Goal: Task Accomplishment & Management: Manage account settings

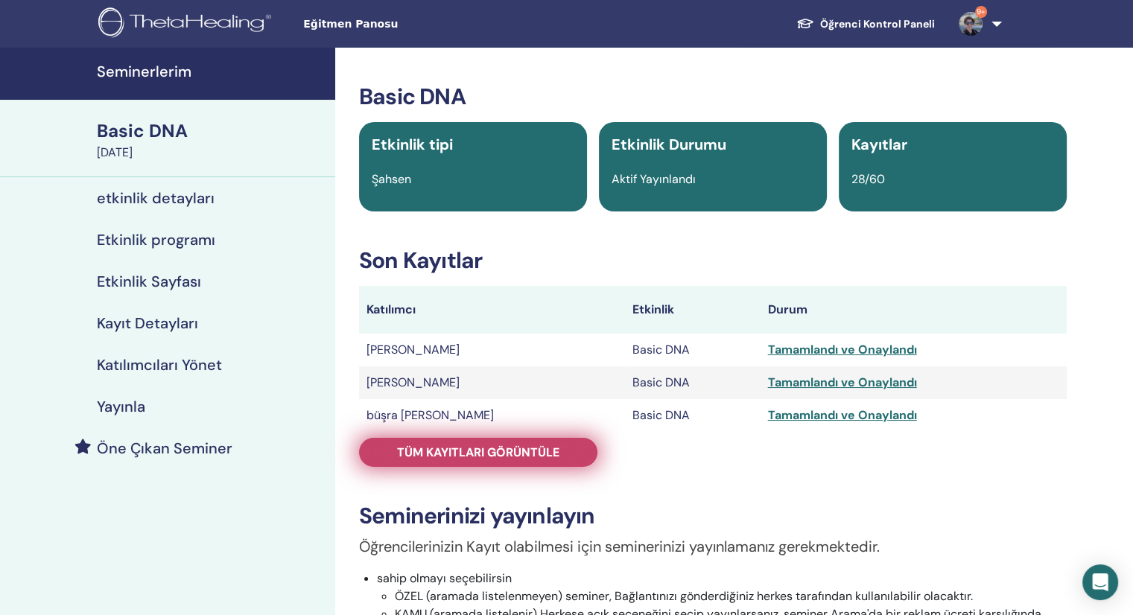
click at [456, 445] on span "Tüm kayıtları görüntüle" at bounding box center [478, 453] width 162 height 16
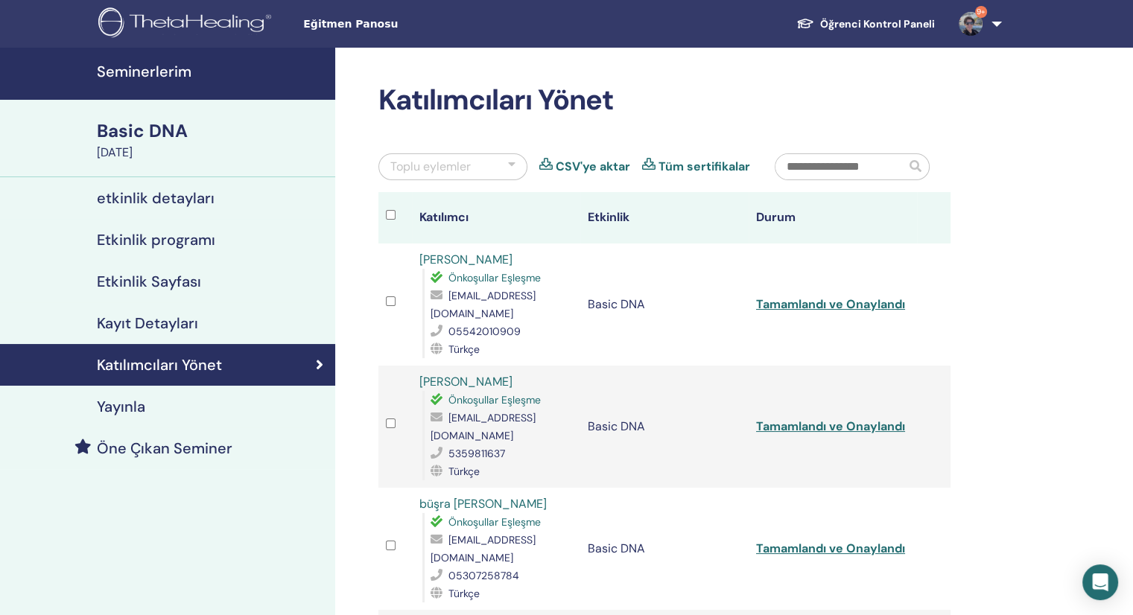
click at [882, 16] on link "Öğrenci Kontrol Paneli" at bounding box center [865, 24] width 162 height 28
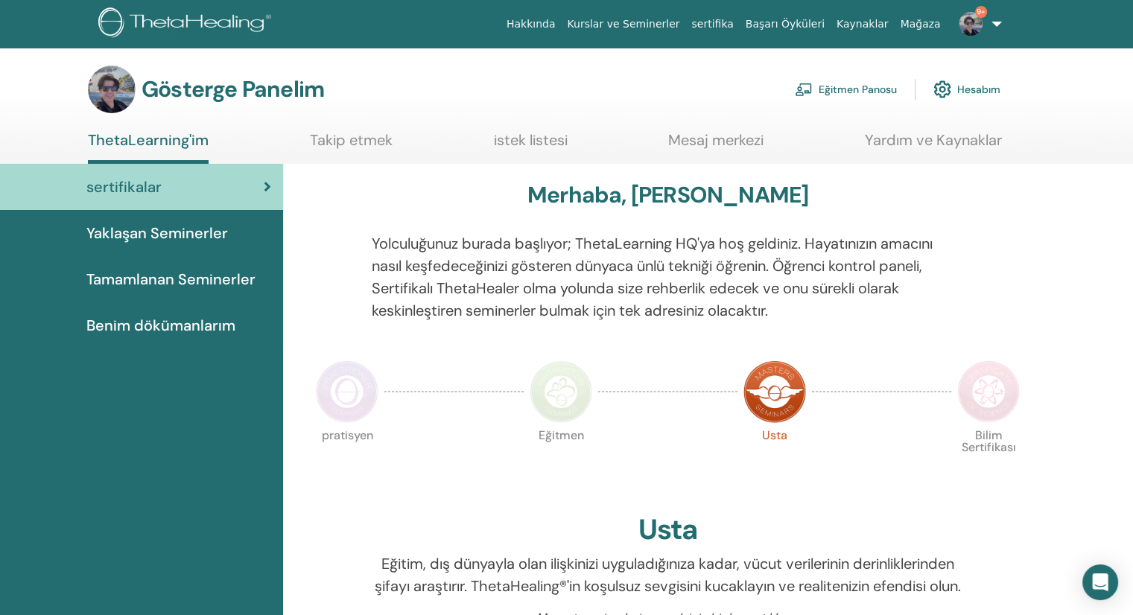
click at [846, 95] on font "Eğitmen Panosu" at bounding box center [857, 89] width 78 height 13
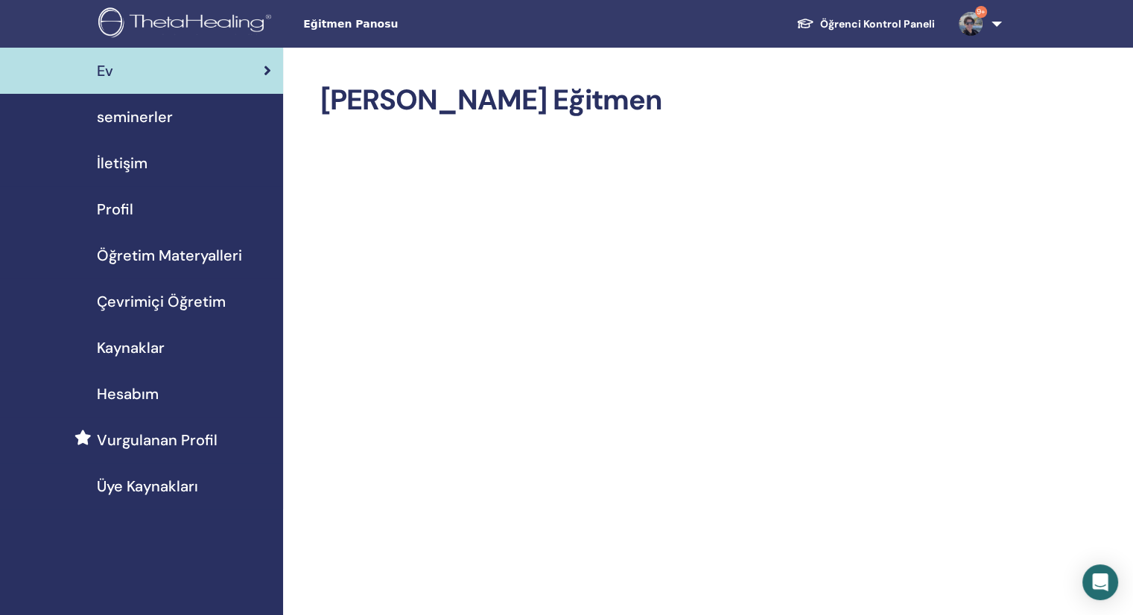
click at [121, 109] on span "seminerler" at bounding box center [135, 117] width 76 height 22
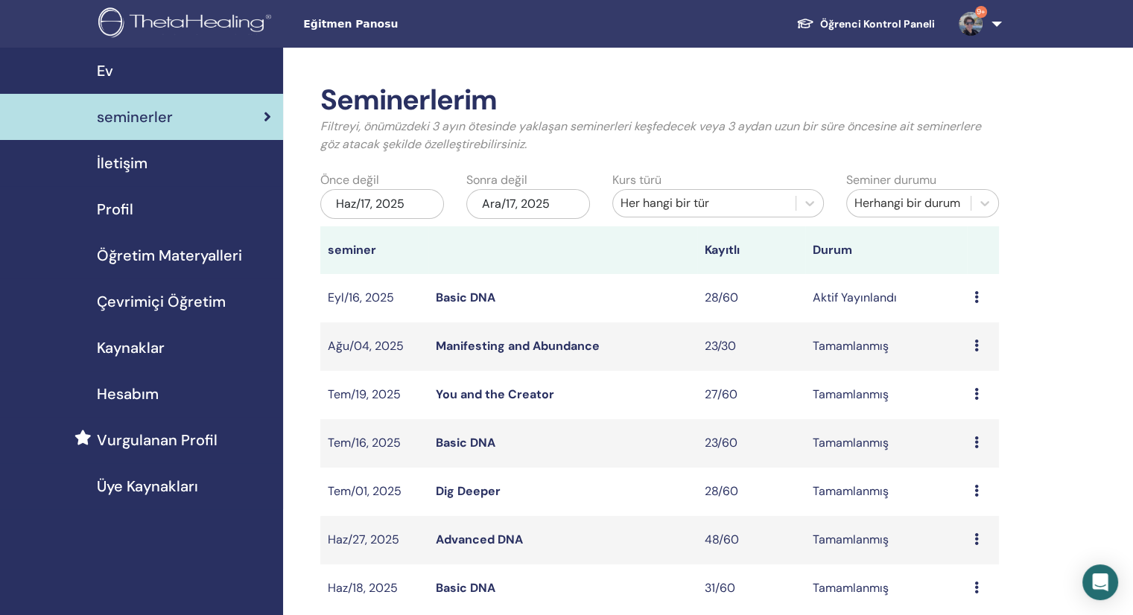
click at [468, 301] on link "Basic DNA" at bounding box center [466, 298] width 60 height 16
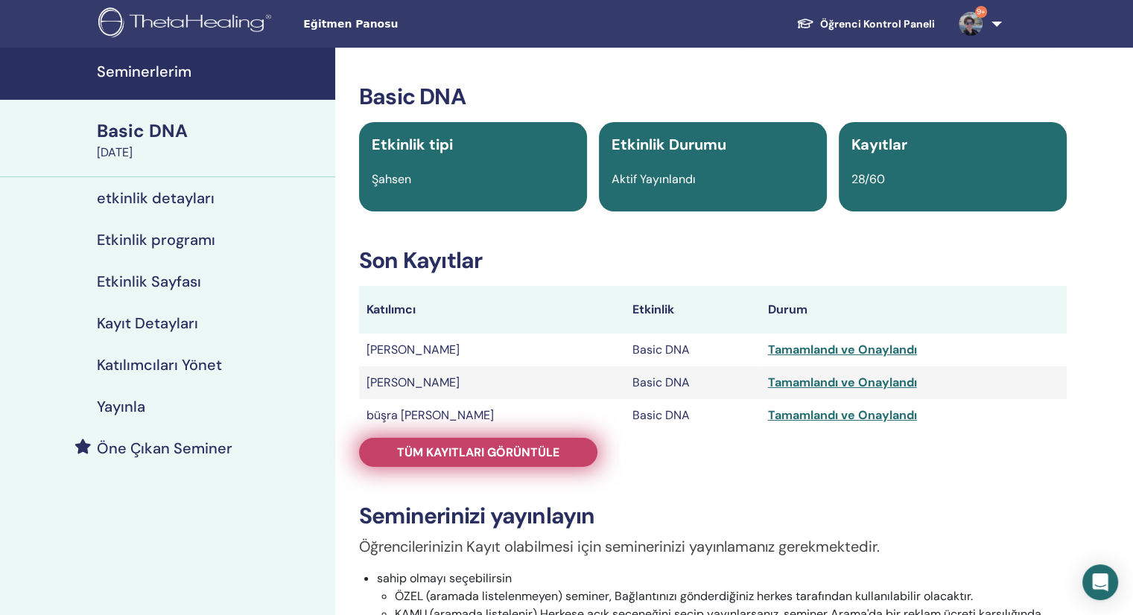
click at [465, 447] on span "Tüm kayıtları görüntüle" at bounding box center [478, 453] width 162 height 16
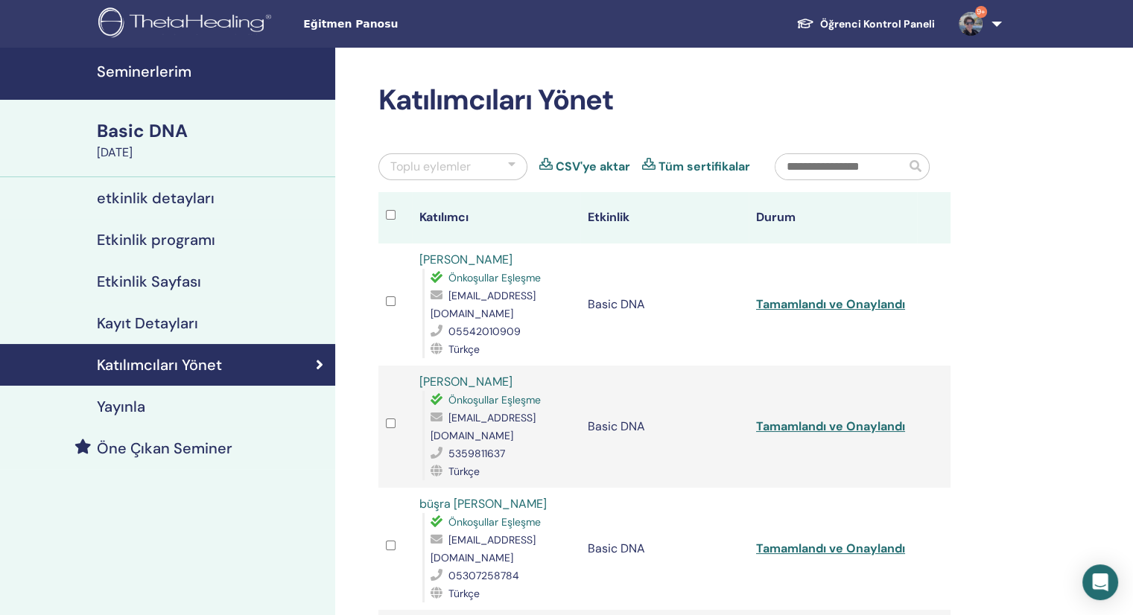
click at [847, 176] on input "text" at bounding box center [840, 166] width 130 height 25
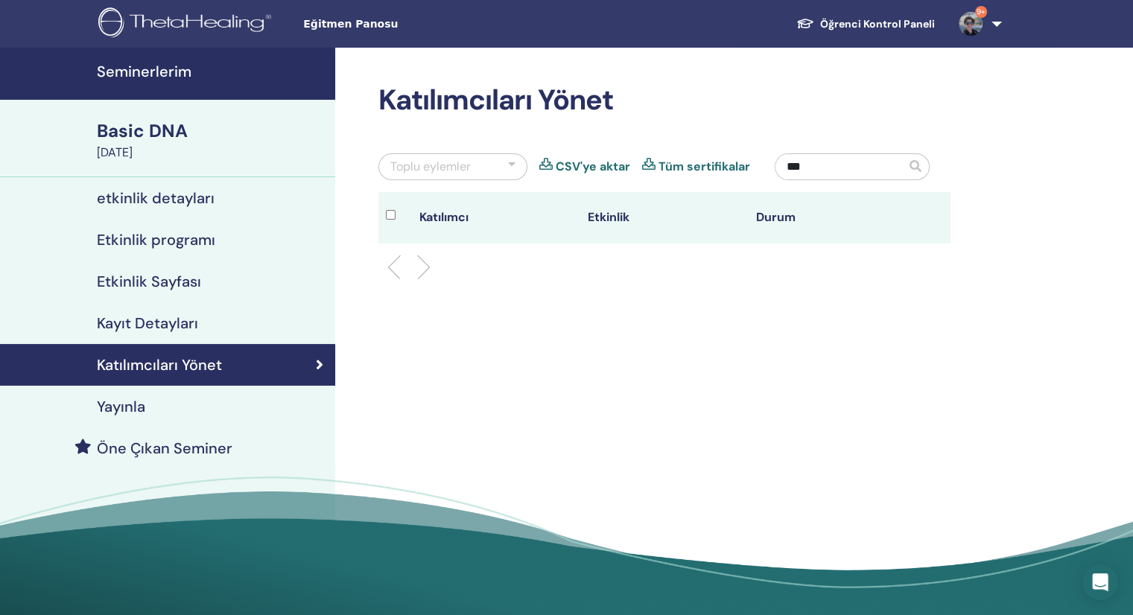
type input "***"
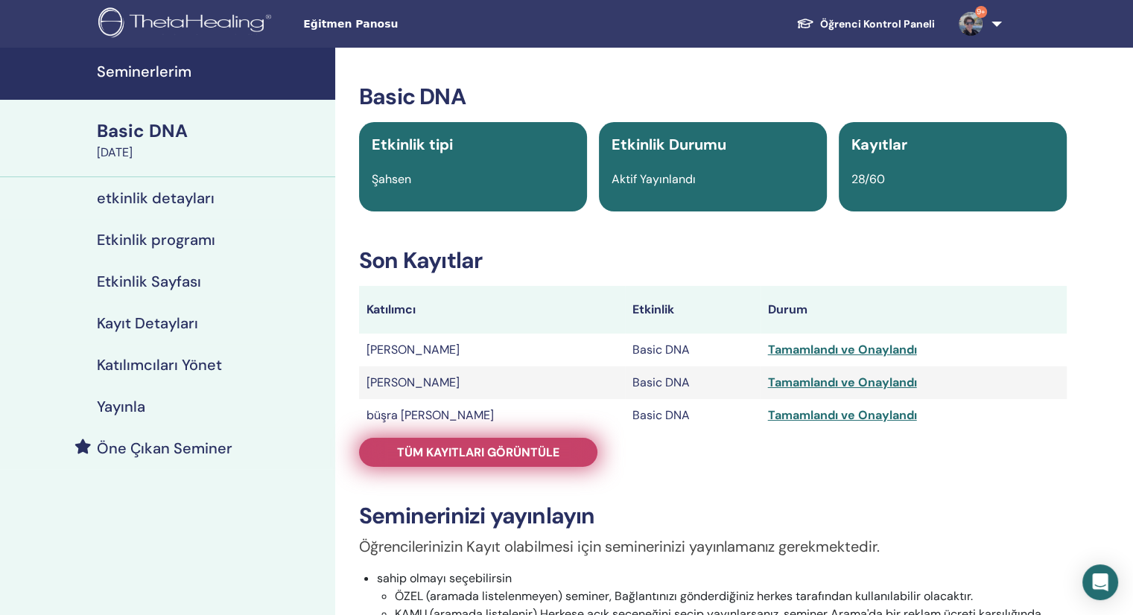
click at [479, 454] on span "Tüm kayıtları görüntüle" at bounding box center [478, 453] width 162 height 16
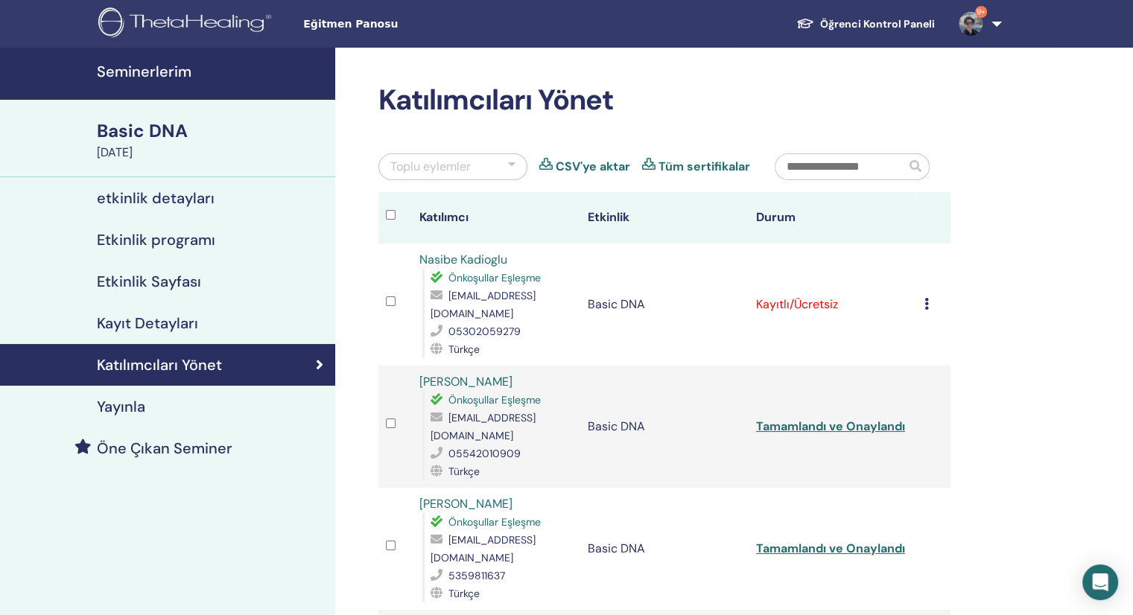
click at [926, 301] on icon at bounding box center [926, 304] width 4 height 12
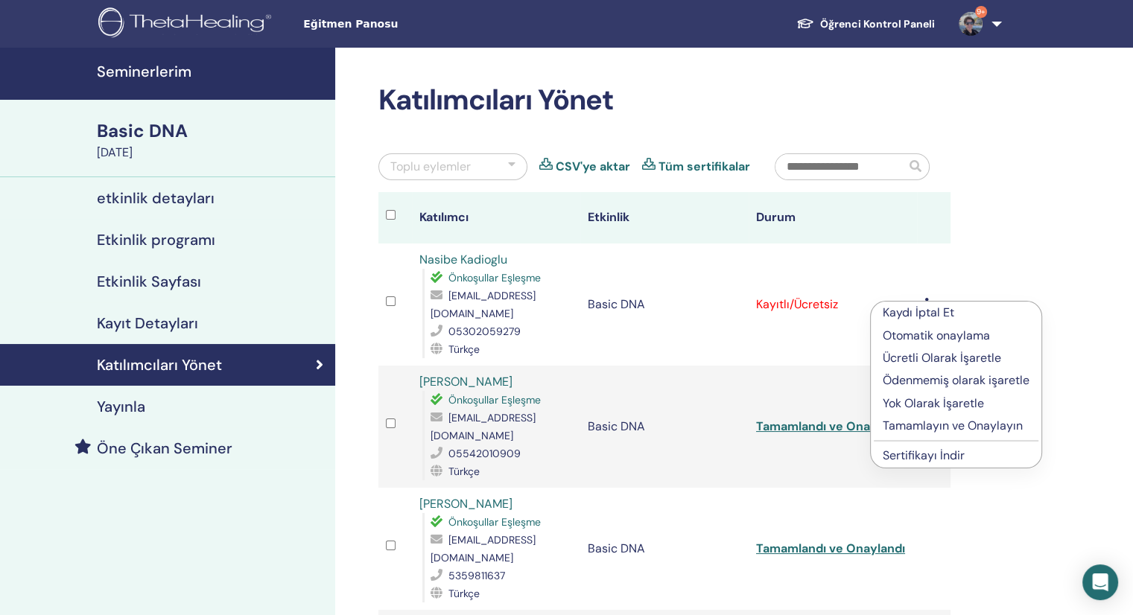
click at [932, 418] on p "Tamamlayın ve Onaylayın" at bounding box center [955, 426] width 147 height 18
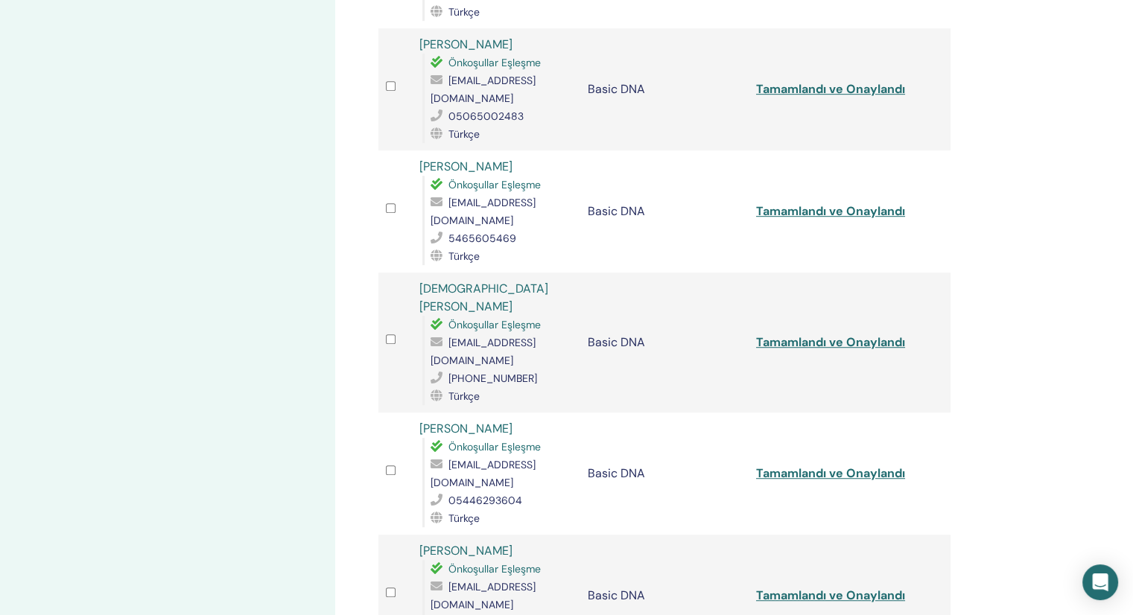
scroll to position [1042, 0]
